Goal: Navigation & Orientation: Find specific page/section

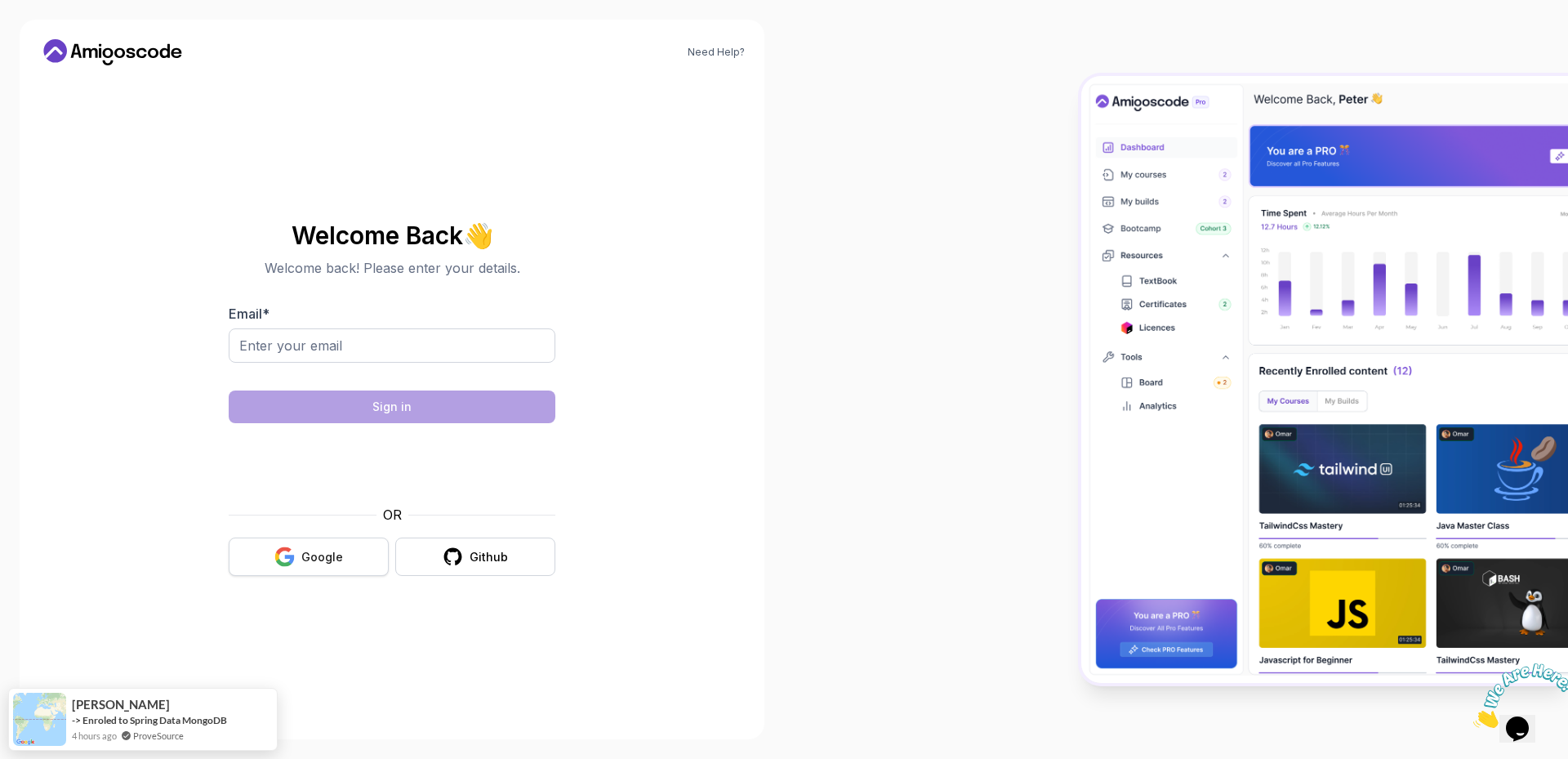
click at [308, 553] on div at bounding box center [784, 380] width 1568 height 759
click at [322, 558] on div "Google" at bounding box center [322, 556] width 41 height 17
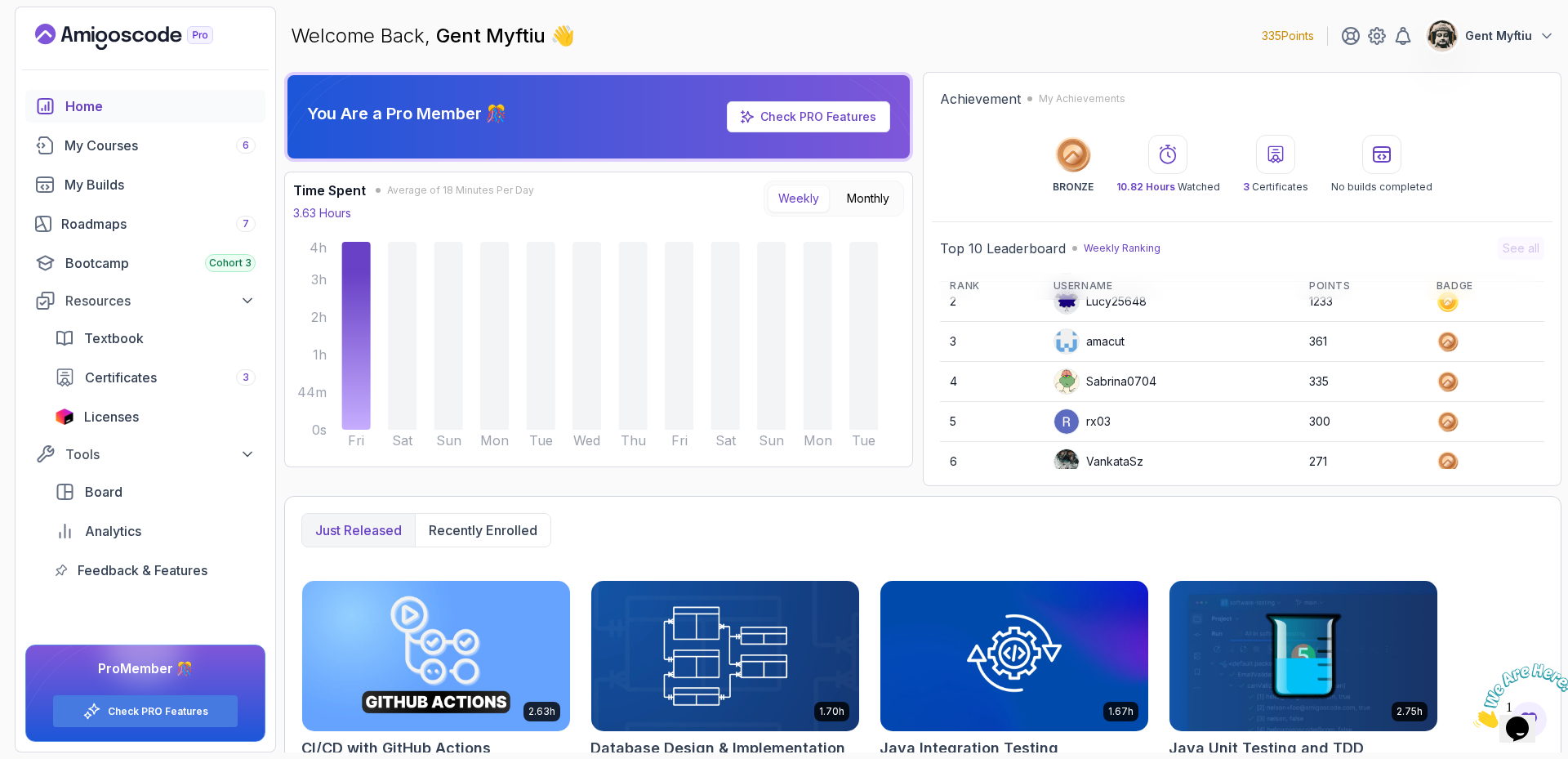
scroll to position [82, 0]
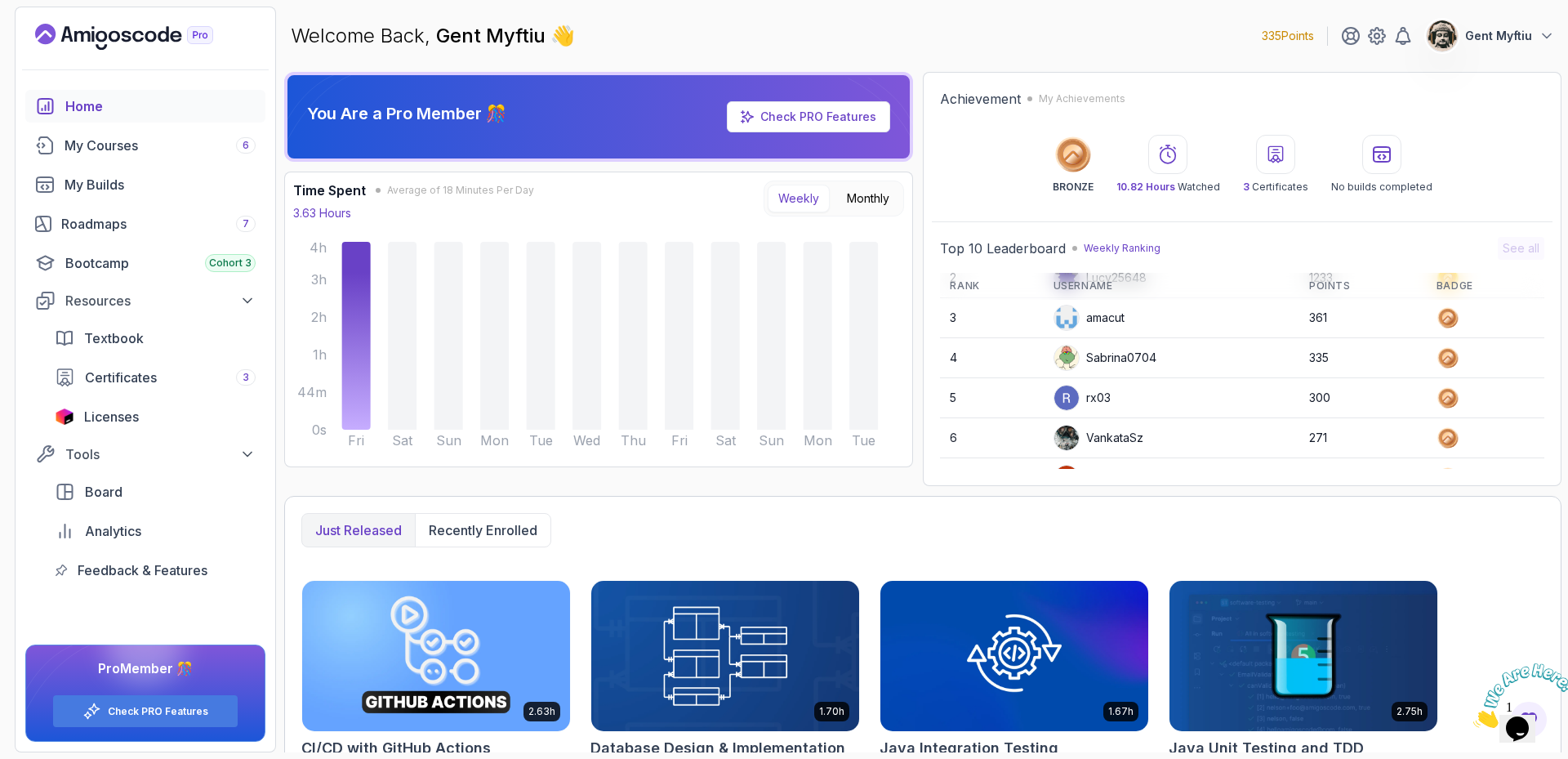
click at [1206, 520] on div "Just released Recently enrolled" at bounding box center [923, 530] width 1243 height 35
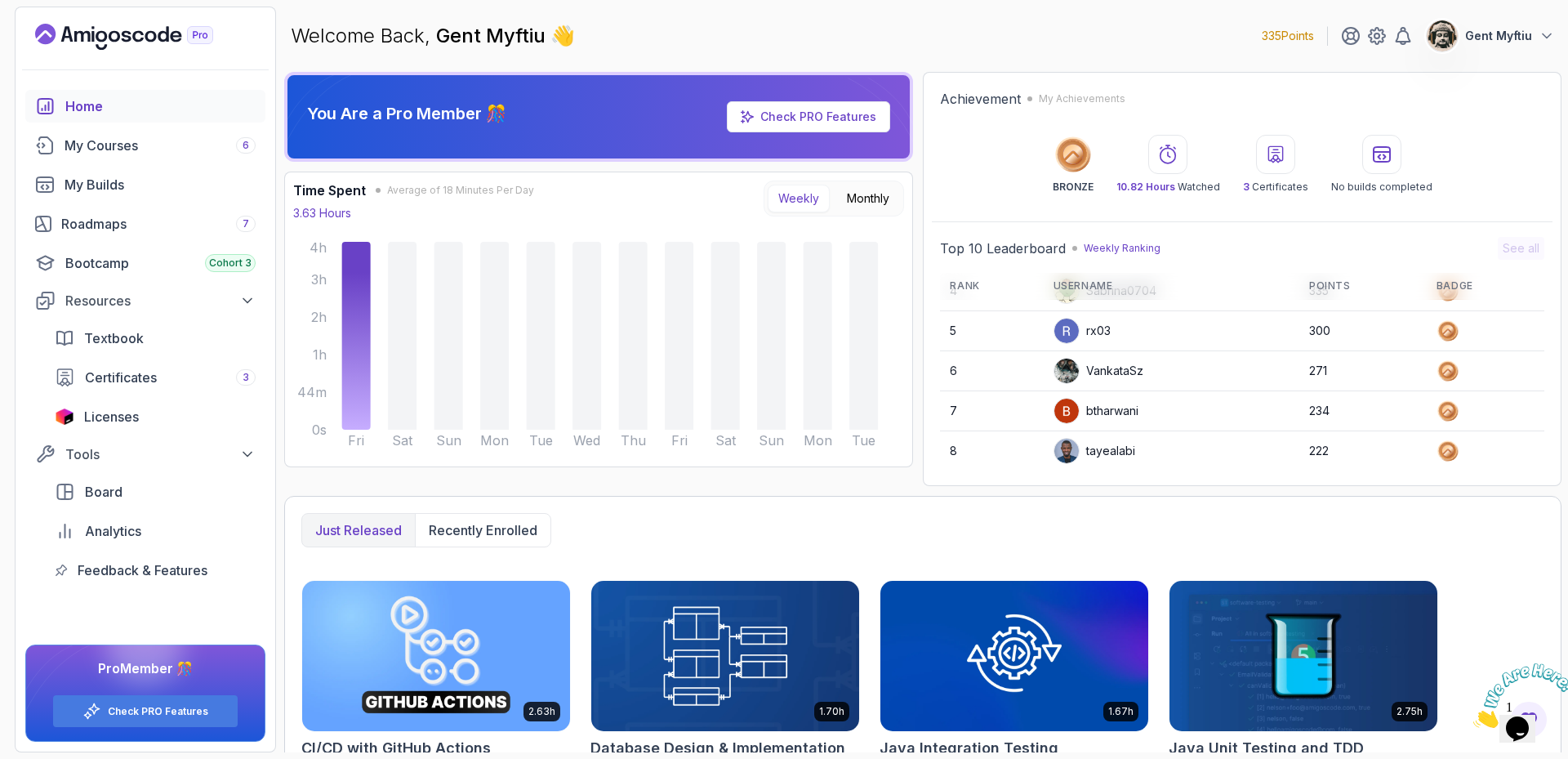
scroll to position [230, 0]
click at [124, 412] on span "Licenses" at bounding box center [111, 417] width 54 height 20
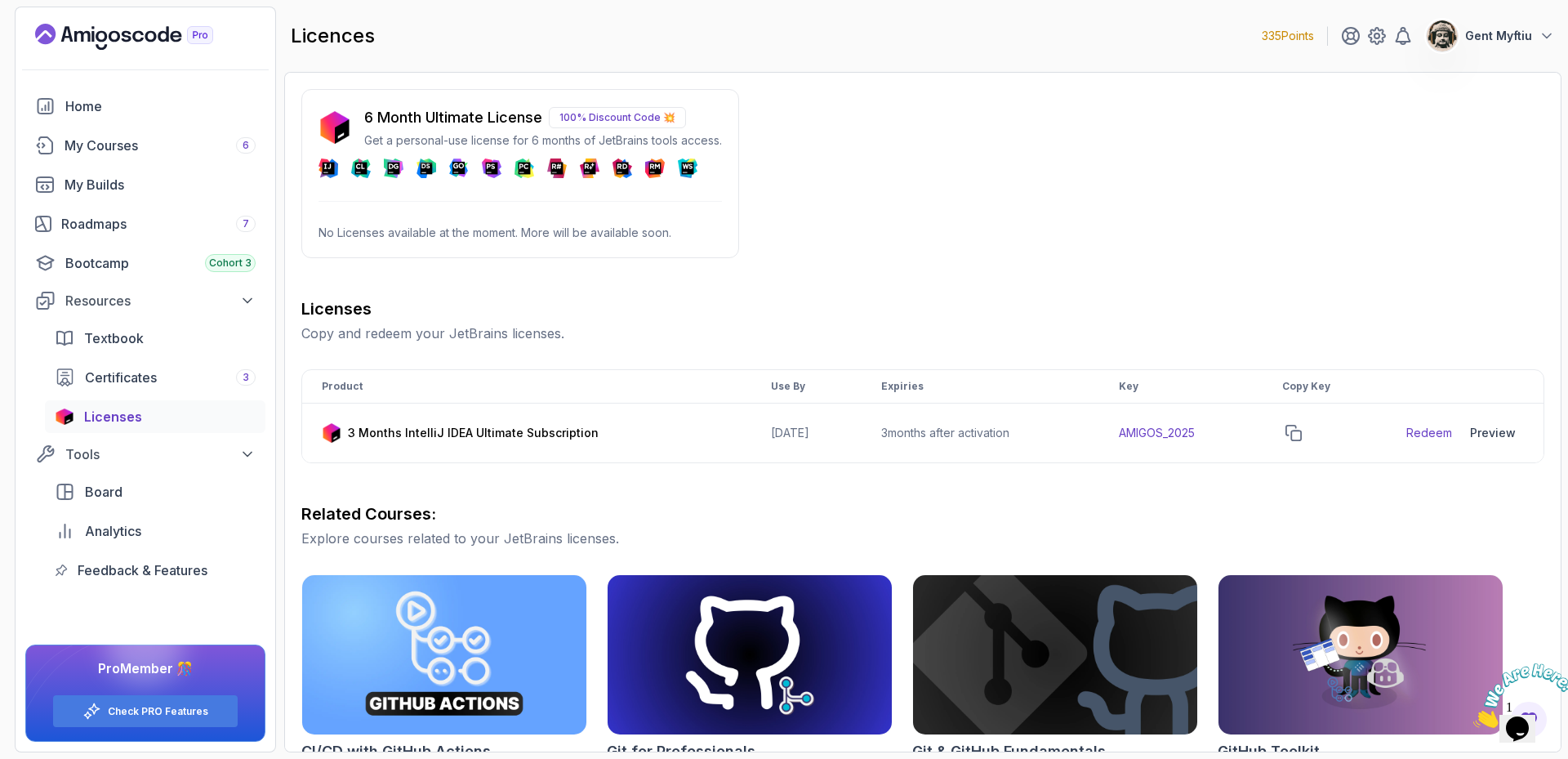
click at [830, 266] on div "6 Month Ultimate License 100% Discount Code 💥 Get a personal-use license for 6 …" at bounding box center [923, 575] width 1243 height 973
click at [141, 223] on div "Roadmaps 7" at bounding box center [158, 224] width 195 height 20
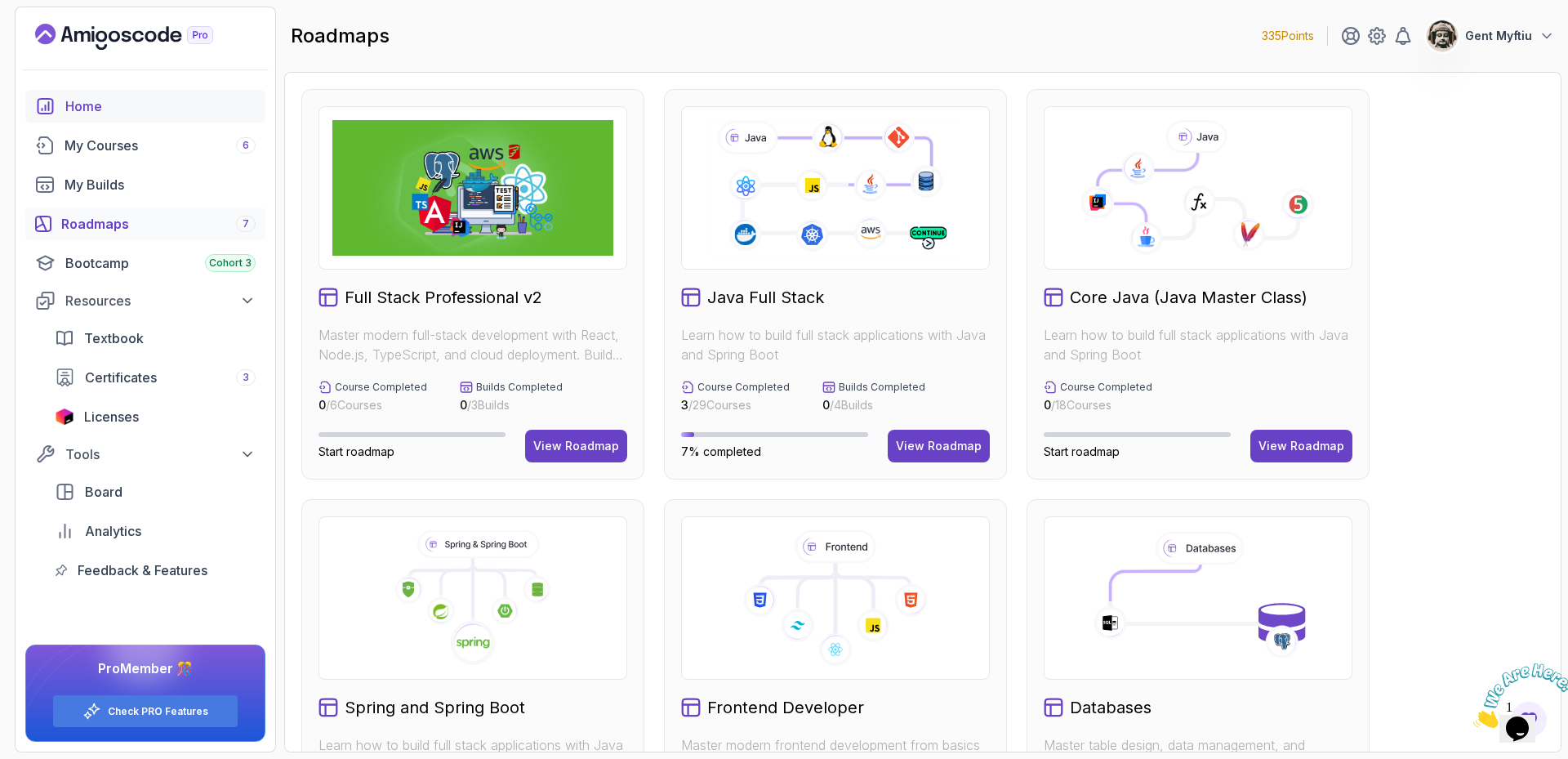
click at [106, 97] on div "Home" at bounding box center [160, 107] width 191 height 20
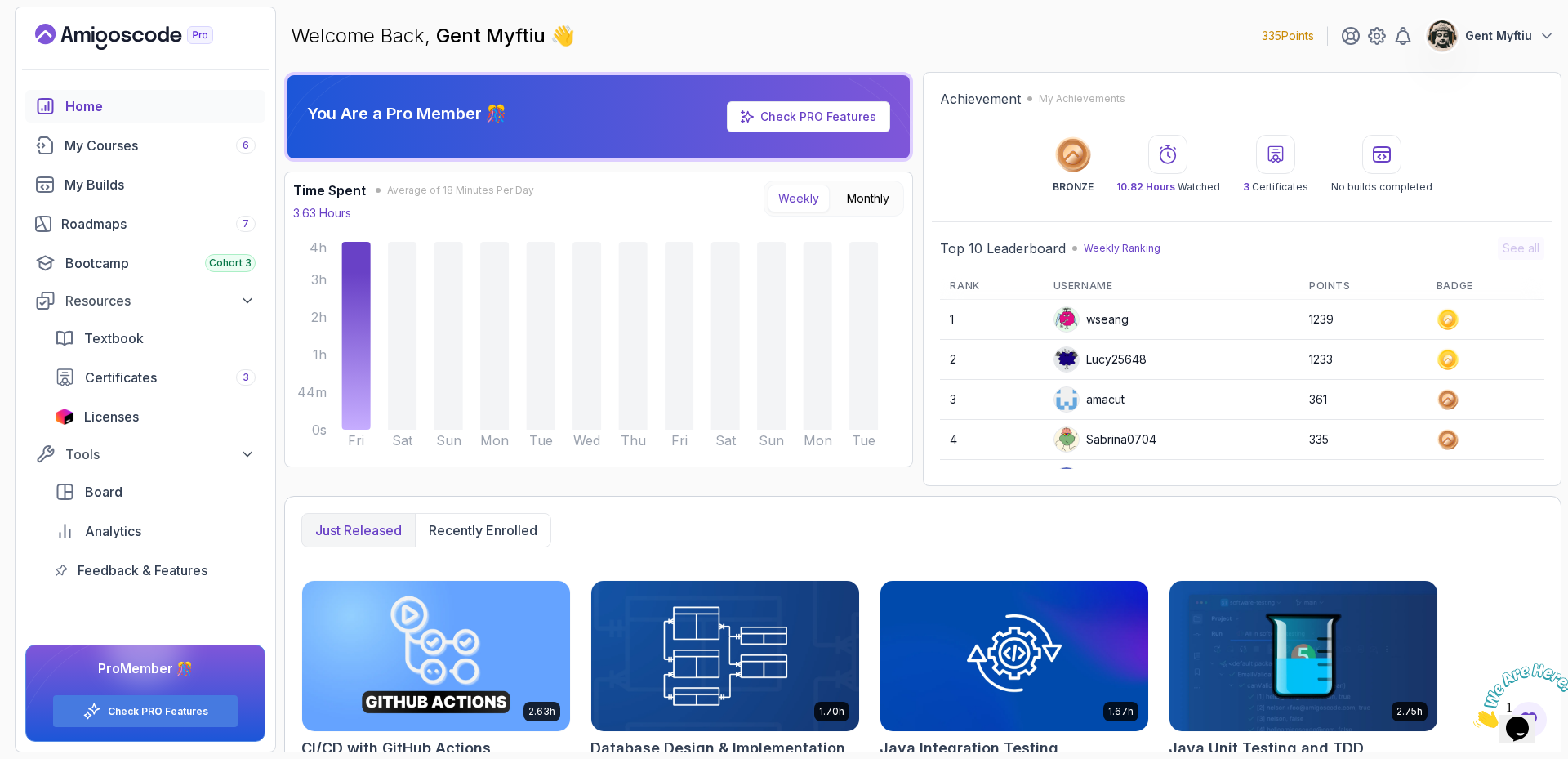
click at [1101, 318] on div "wseang" at bounding box center [1091, 319] width 75 height 26
click at [1108, 322] on div "wseang" at bounding box center [1091, 319] width 75 height 26
click at [708, 26] on div "Welcome Back, Gent Myftiu 👋 335 Points Gent Myftiu" at bounding box center [923, 37] width 1278 height 59
click at [679, 33] on div "Welcome Back, Gent Myftiu 👋 335 Points Gent Myftiu" at bounding box center [923, 37] width 1278 height 59
click at [1481, 28] on p "Gent Myftiu" at bounding box center [1499, 36] width 67 height 17
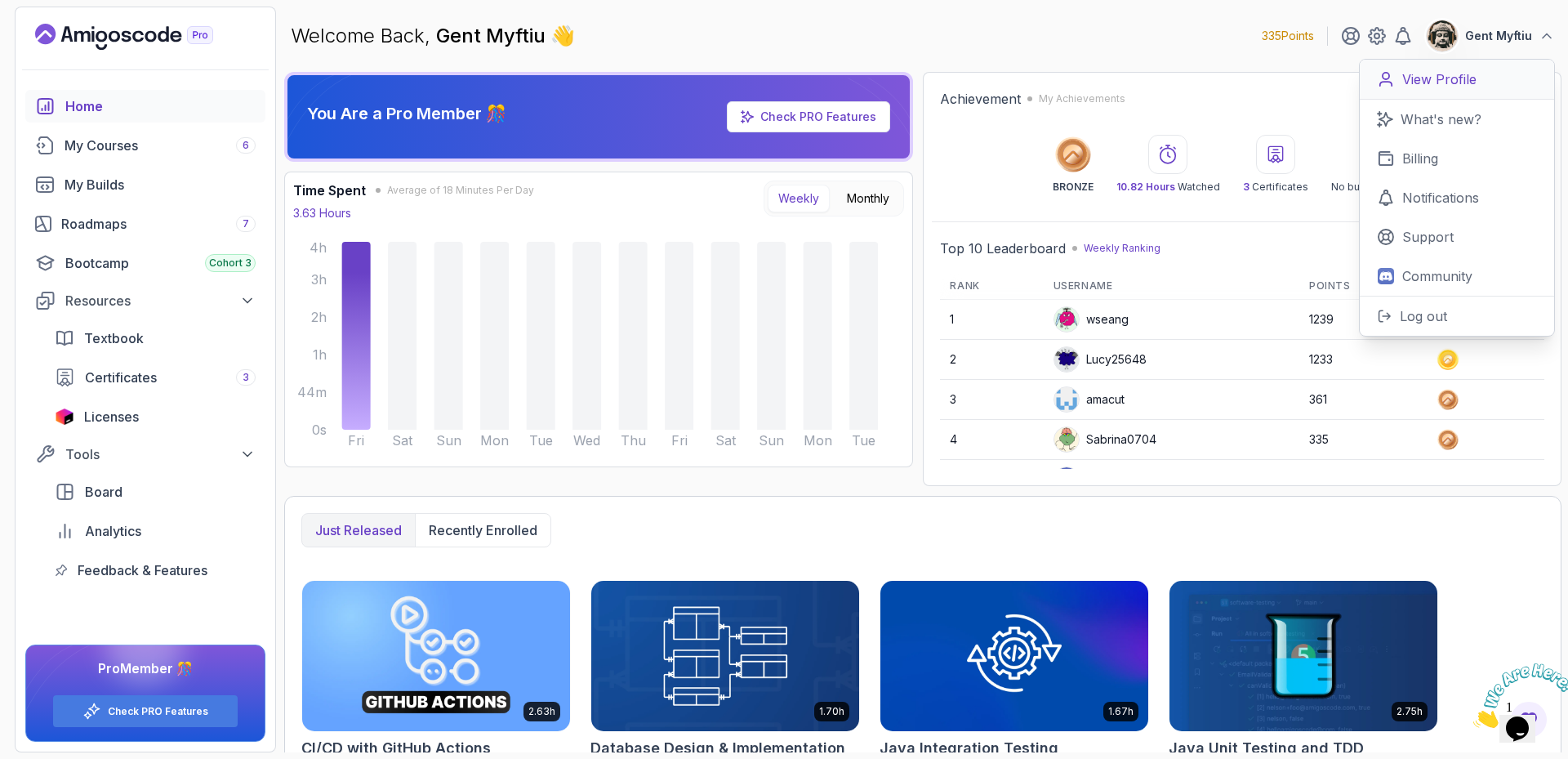
click at [1430, 72] on p "View Profile" at bounding box center [1439, 79] width 74 height 20
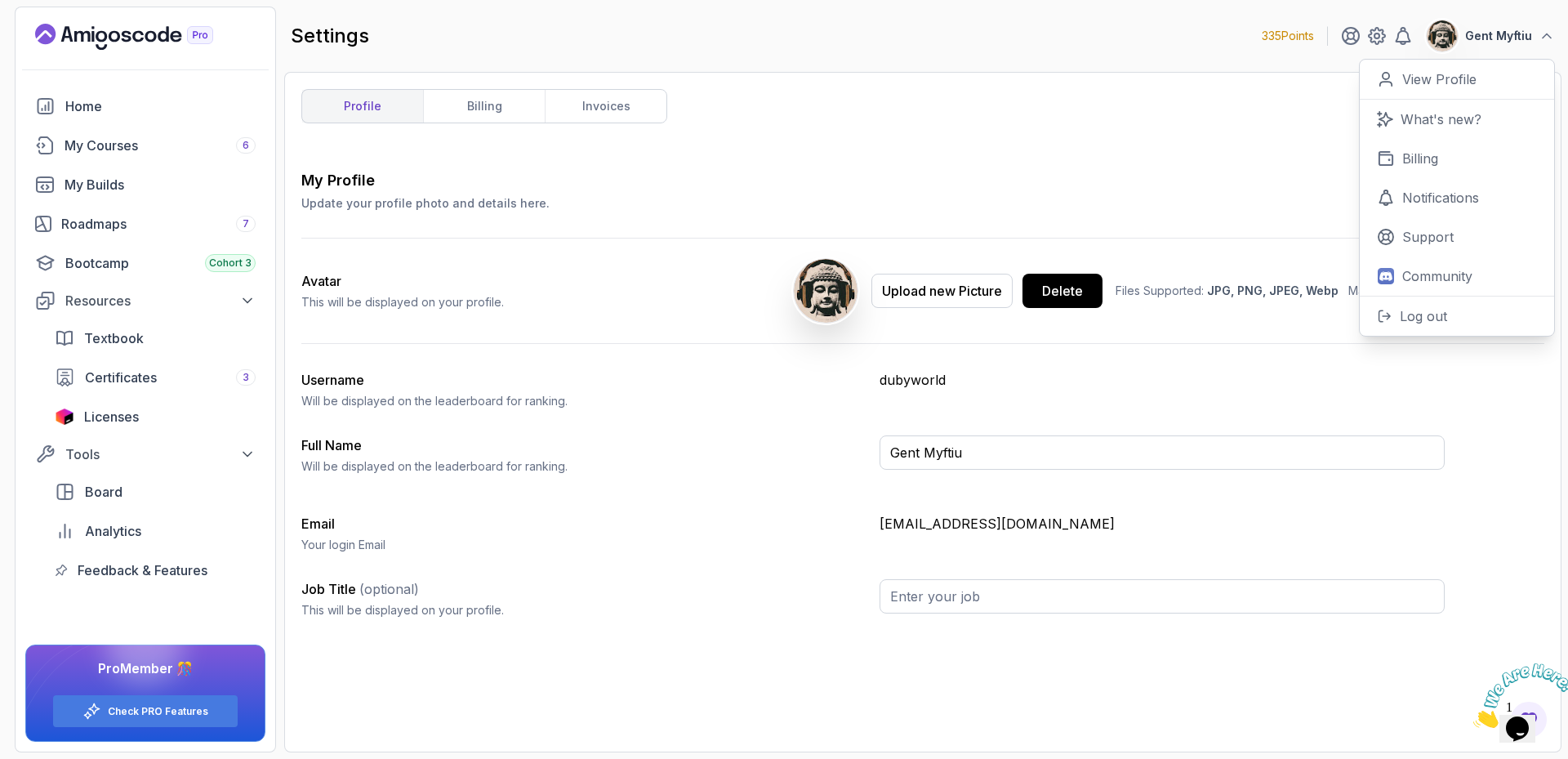
click at [716, 192] on div "My Profile Update your profile photo and details here. Save" at bounding box center [923, 190] width 1243 height 42
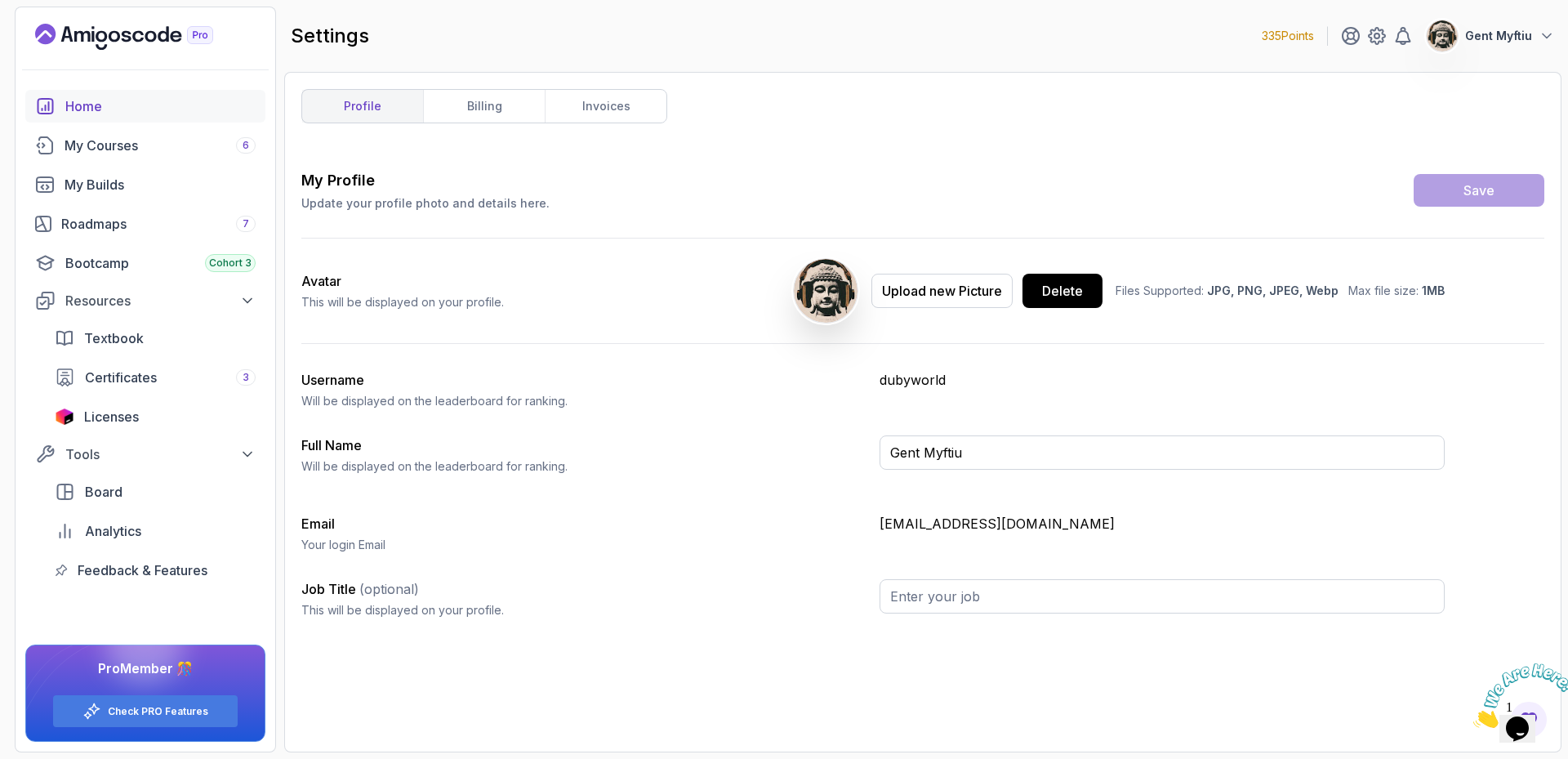
click at [54, 99] on icon "home" at bounding box center [45, 107] width 21 height 20
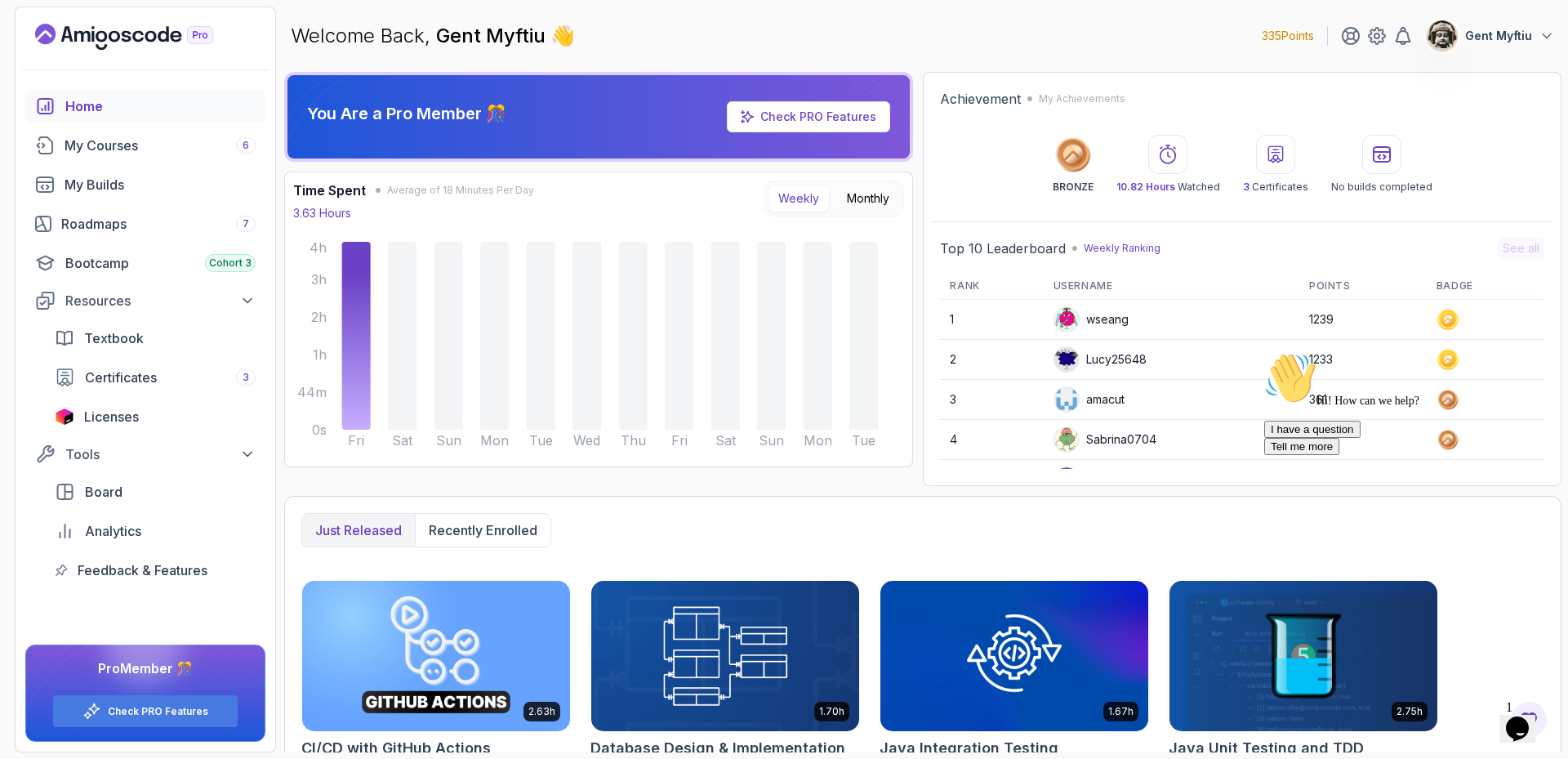
click at [1521, 722] on icon "$i18n('chat', 'chat_widget')" at bounding box center [1517, 728] width 23 height 25
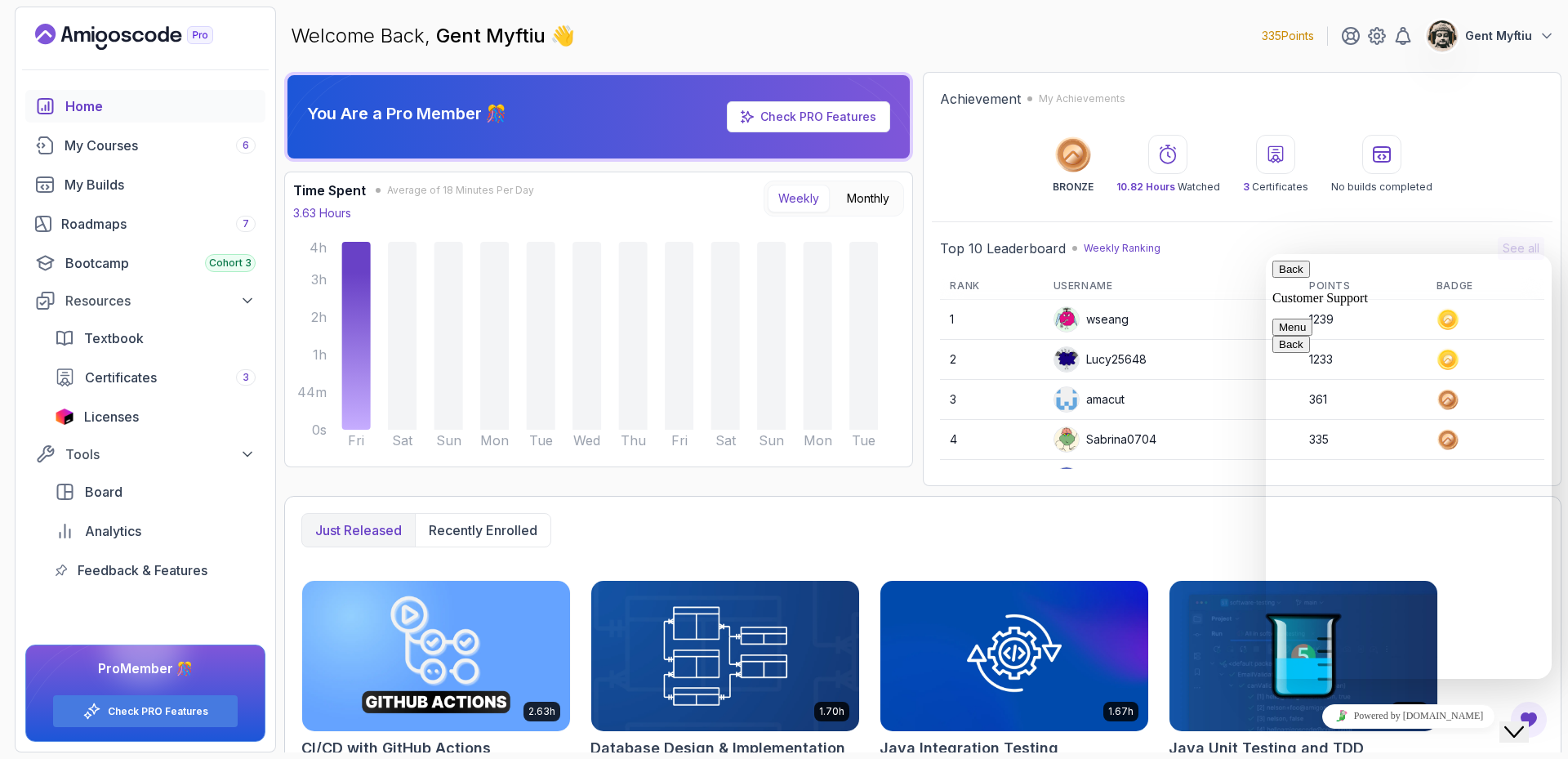
click at [1510, 727] on div "Close Chat This icon closes the chat window." at bounding box center [1515, 732] width 20 height 20
